Goal: Information Seeking & Learning: Learn about a topic

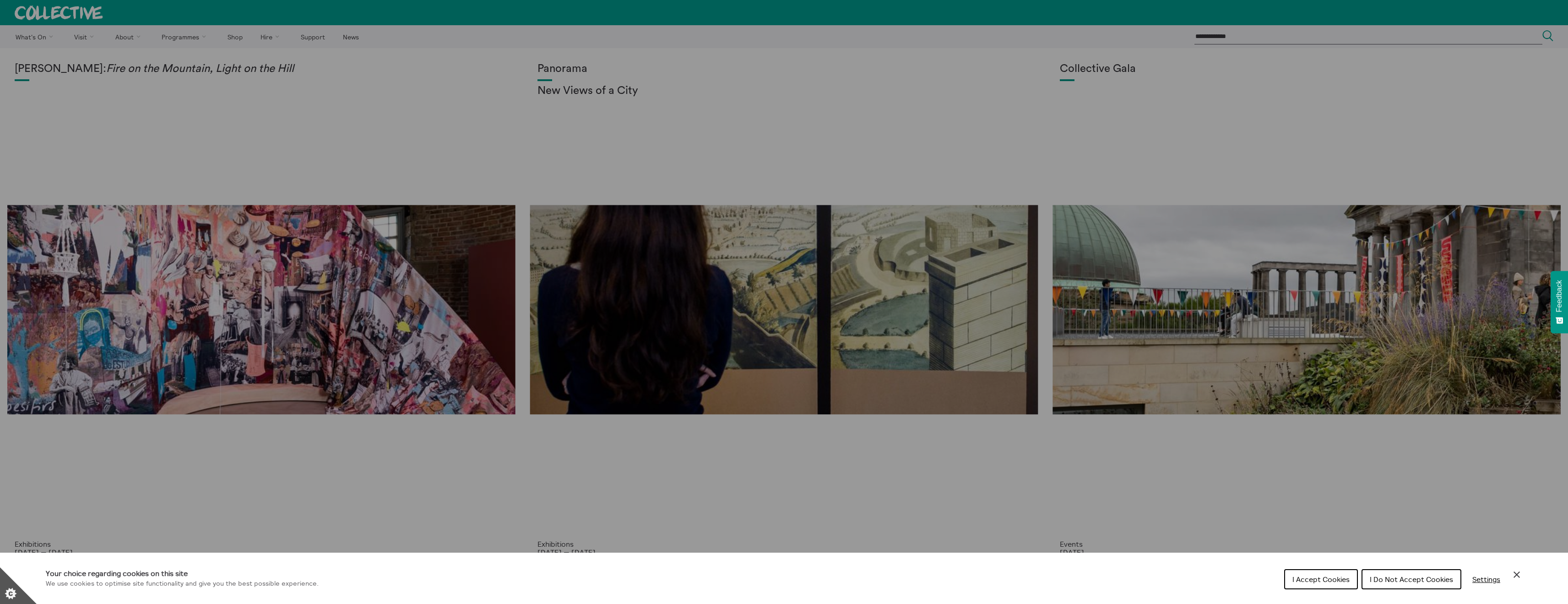
click at [1323, 583] on button "I Accept Cookies" at bounding box center [1320, 579] width 74 height 20
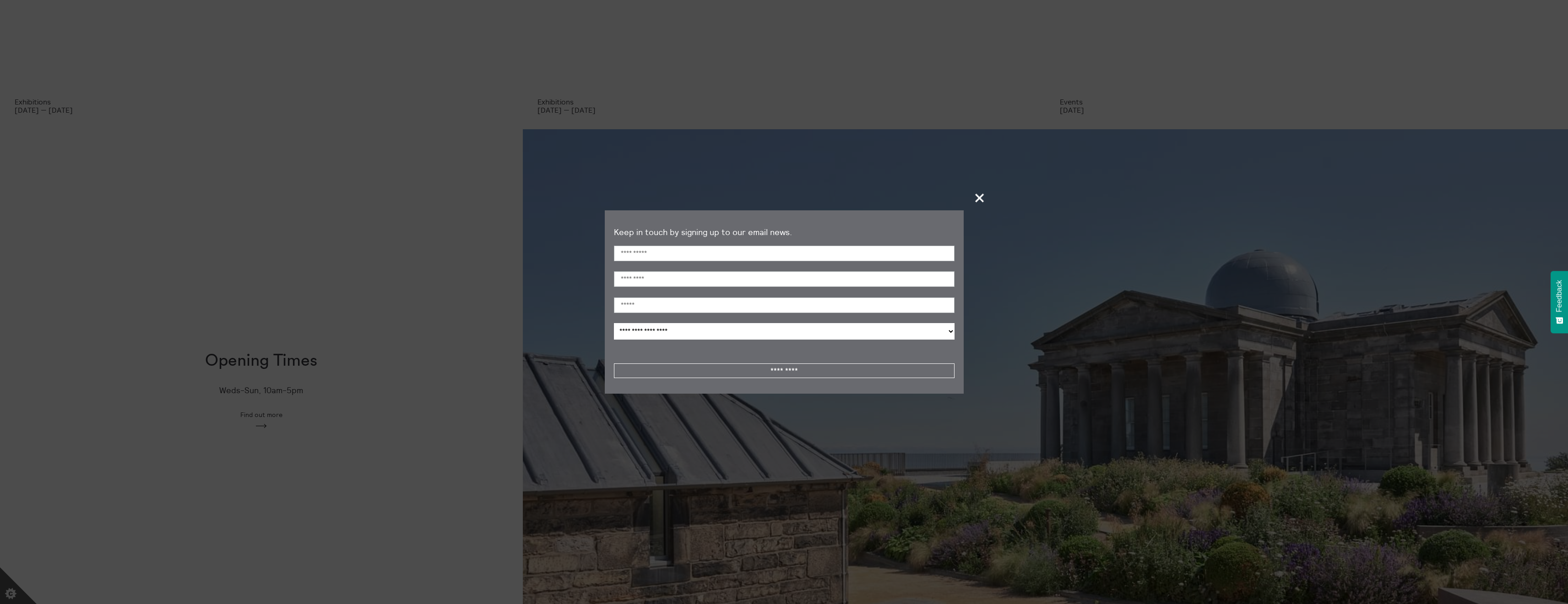
scroll to position [452, 0]
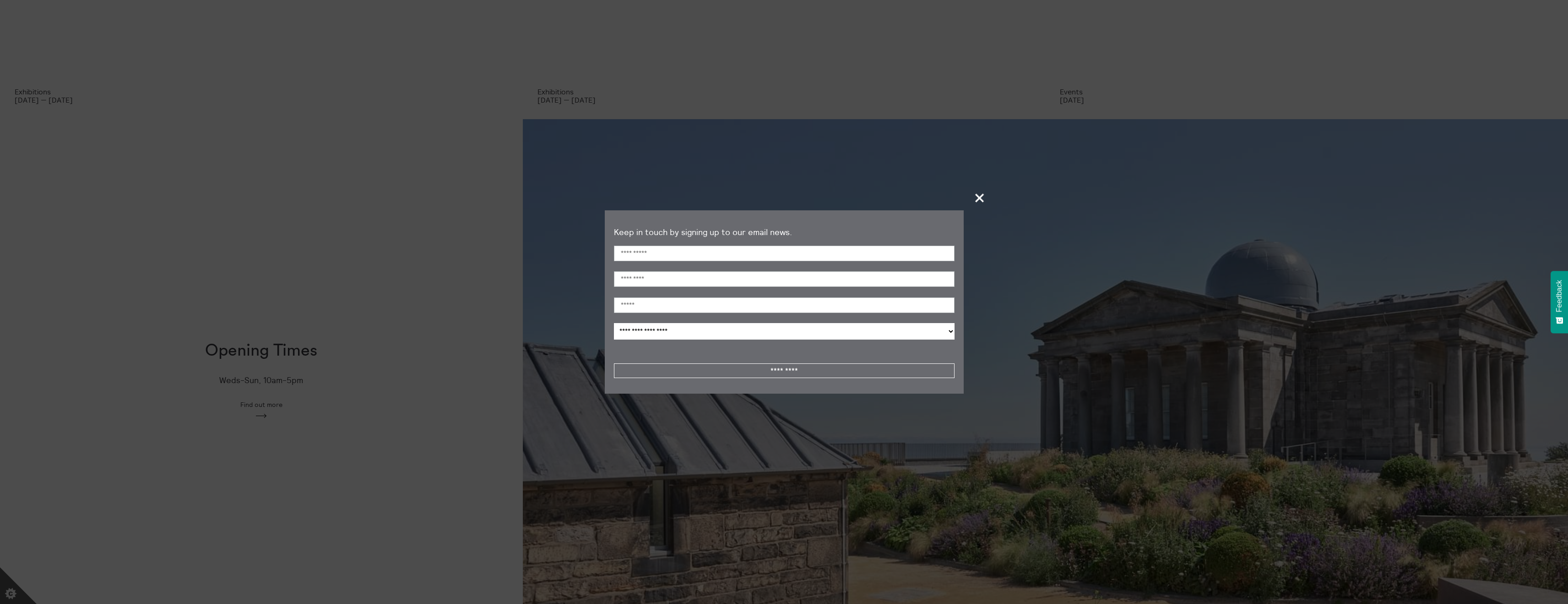
click at [981, 197] on span "+" at bounding box center [979, 198] width 27 height 27
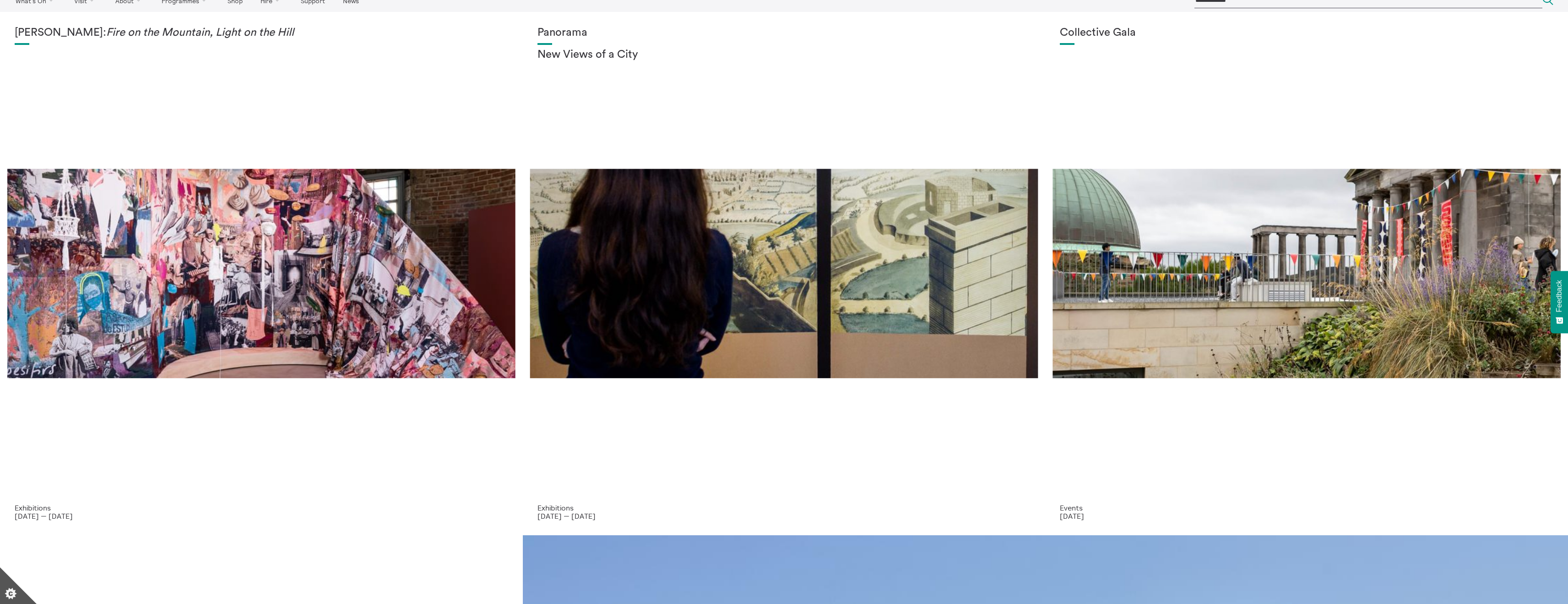
scroll to position [0, 0]
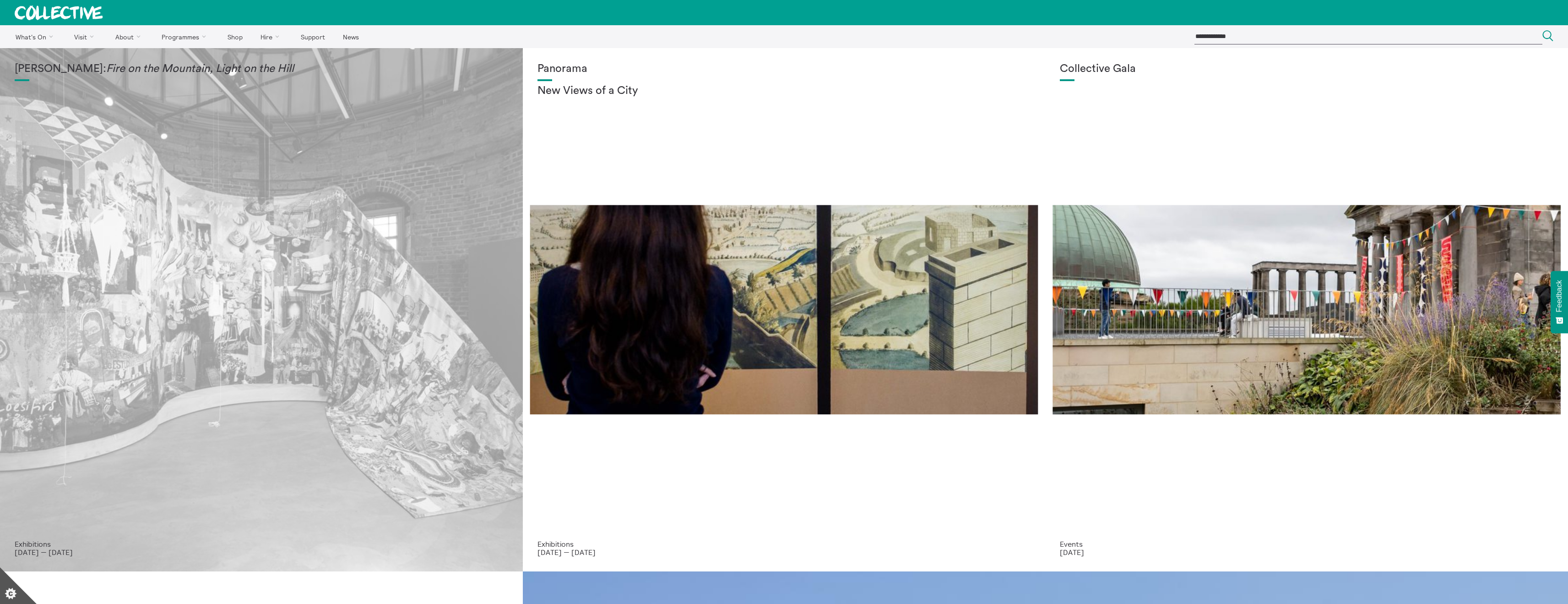
click at [334, 278] on div "Mercedes Azpilicueta: Fire on the Mountain, Light on the Hill" at bounding box center [261, 301] width 493 height 477
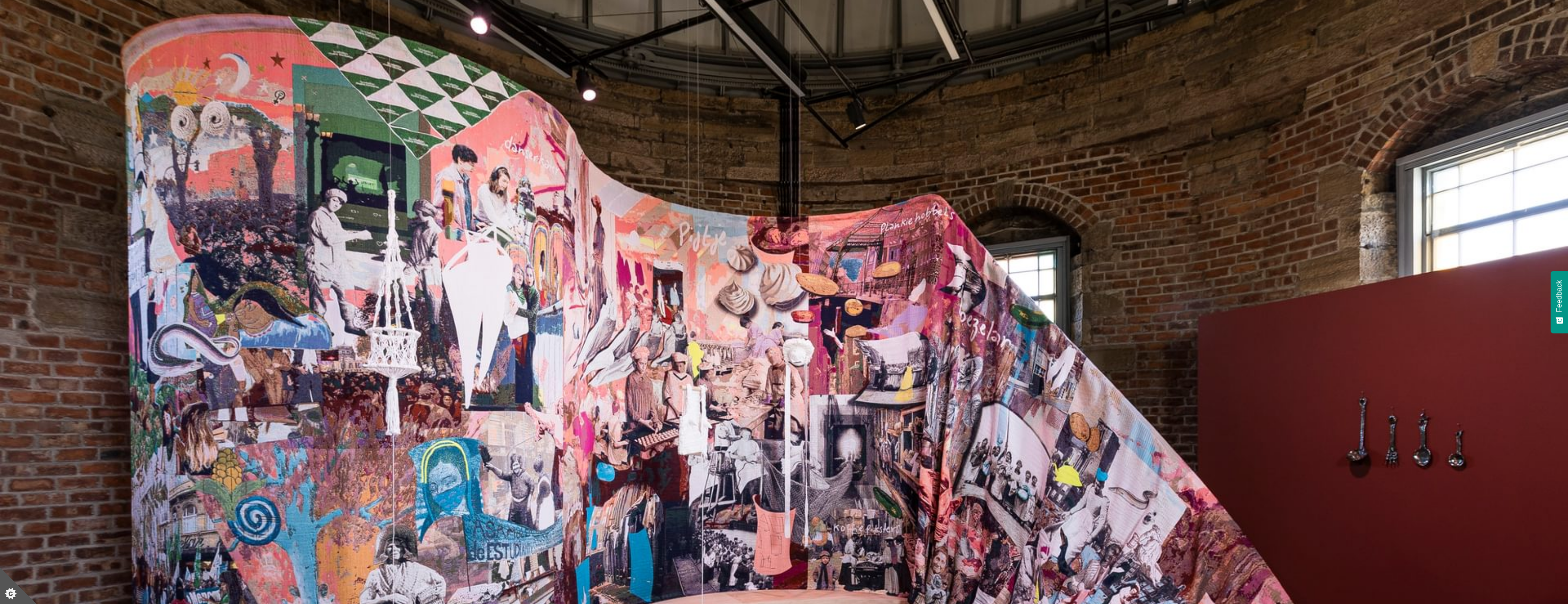
scroll to position [184, 0]
